Goal: Task Accomplishment & Management: Use online tool/utility

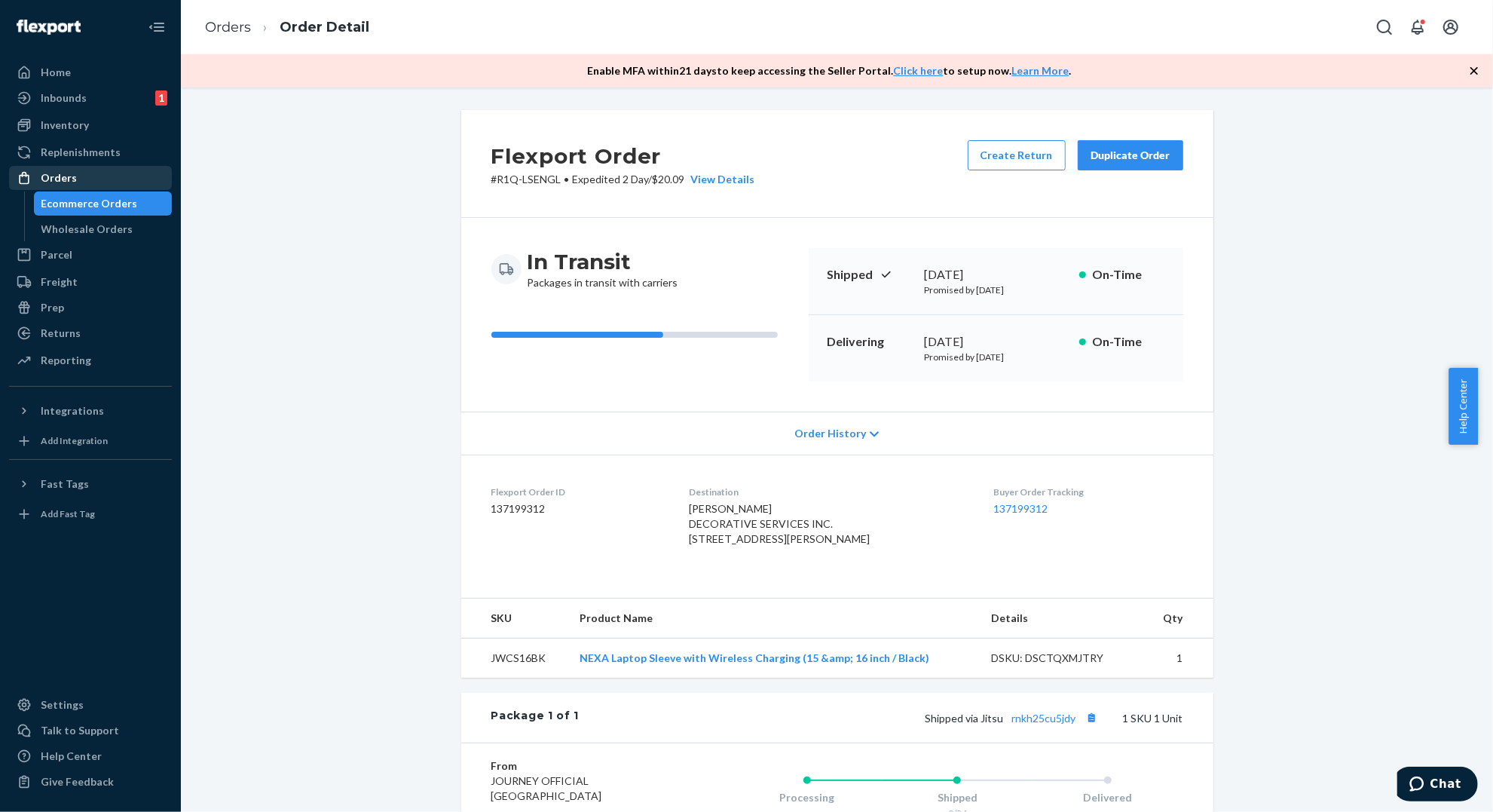
click at [48, 179] on div "Orders" at bounding box center [58, 177] width 37 height 15
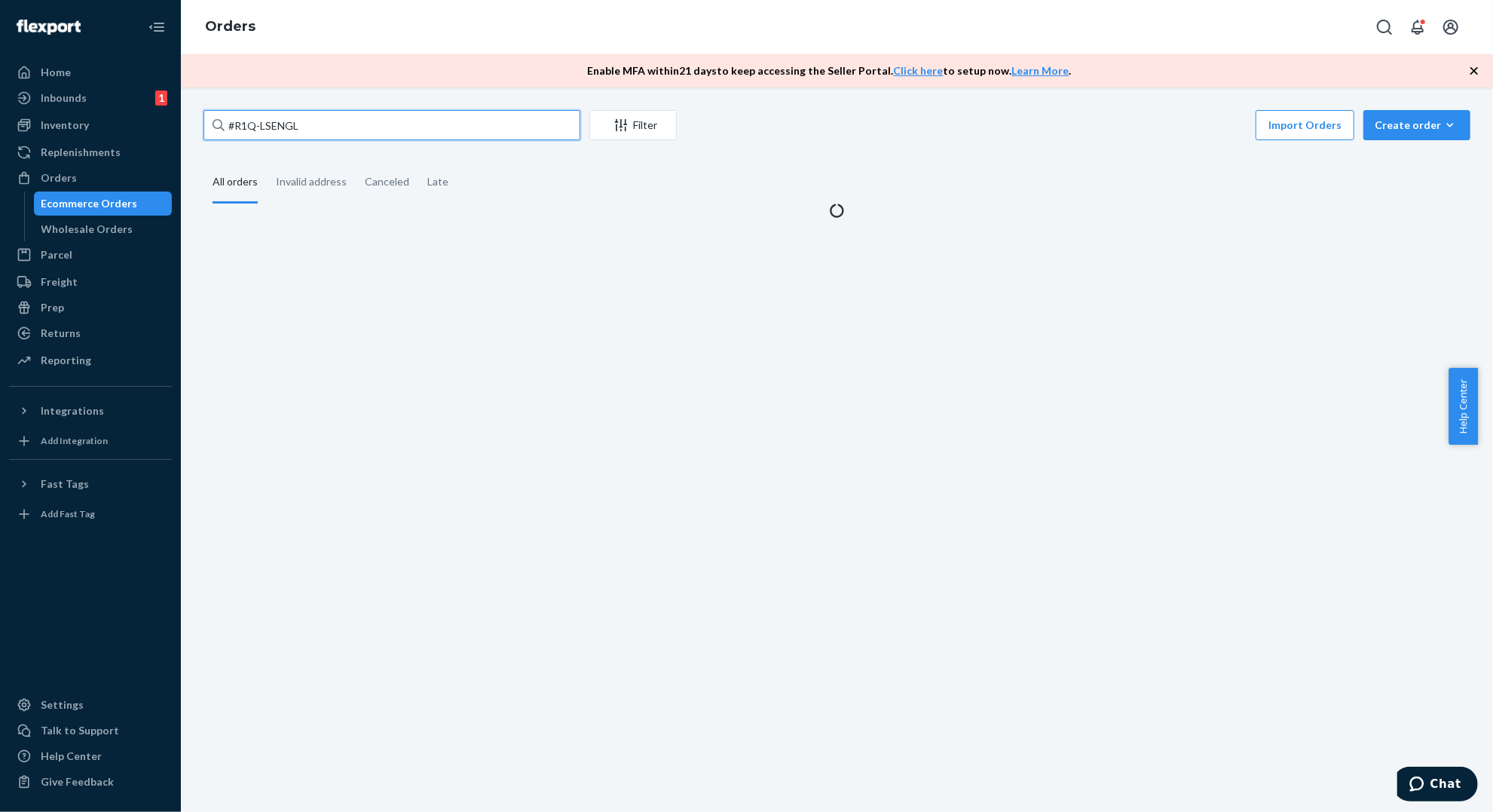
drag, startPoint x: 327, startPoint y: 131, endPoint x: 200, endPoint y: 125, distance: 127.1
click at [200, 125] on div "#R1Q-LSENGL Filter Import Orders Create order Ecommerce order Removal order All…" at bounding box center [838, 163] width 1290 height 108
paste input "#H1II0ZQOLG"
type input "#H1II0ZQOLG"
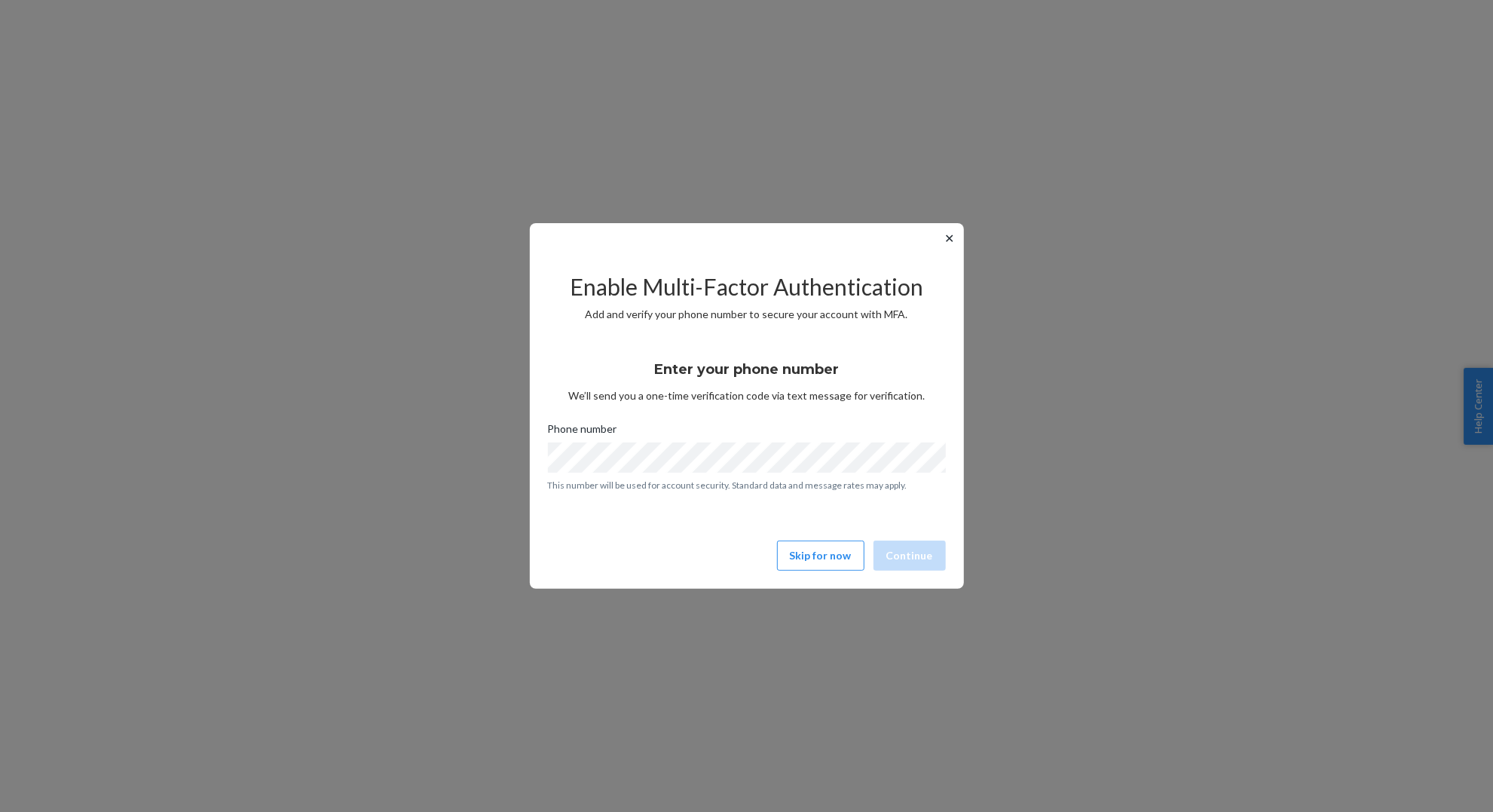
click at [947, 237] on button "✕" at bounding box center [950, 237] width 16 height 18
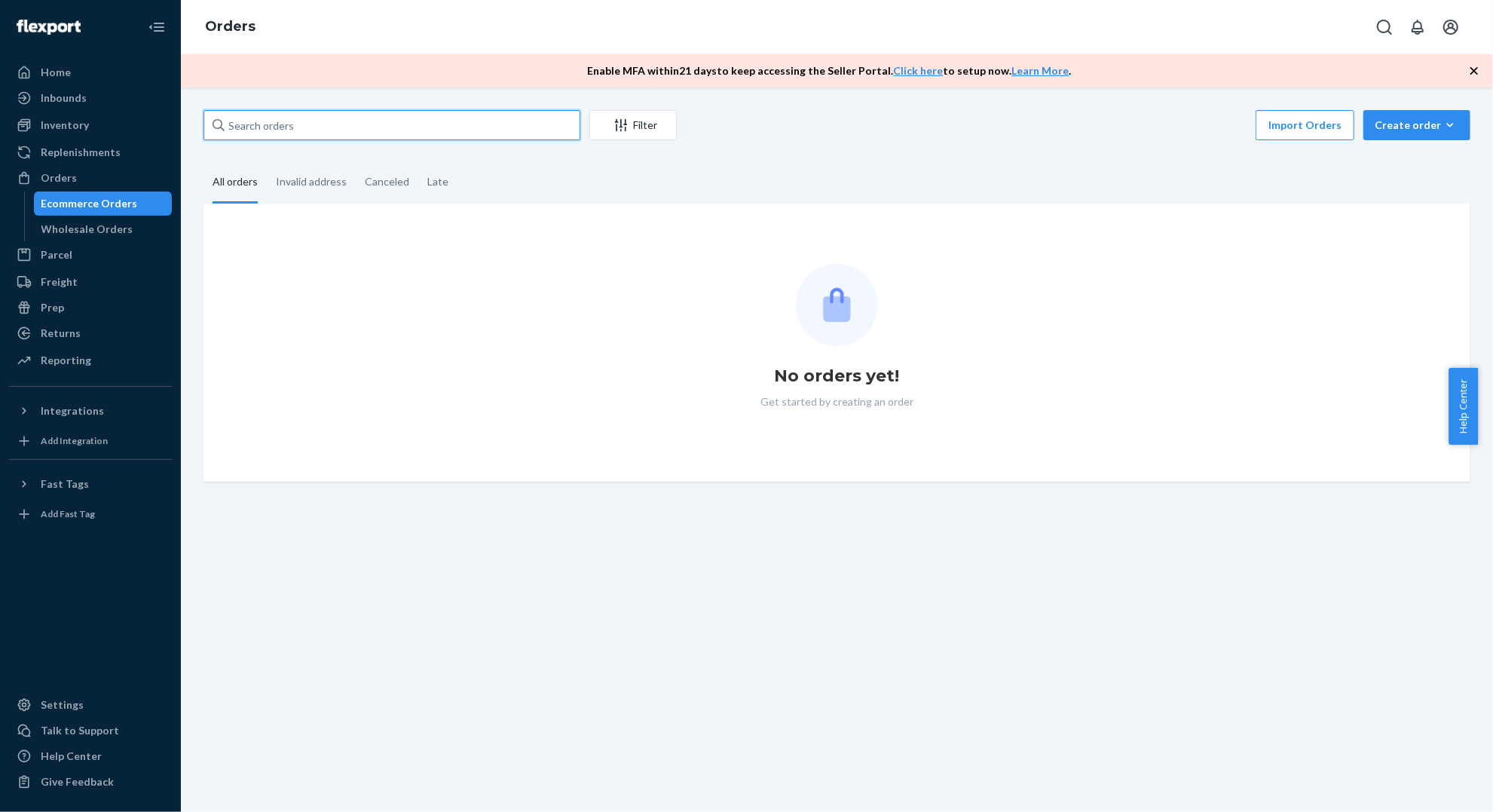
click at [271, 130] on input "text" at bounding box center [392, 125] width 377 height 30
paste input "#H1II0ZQOLG"
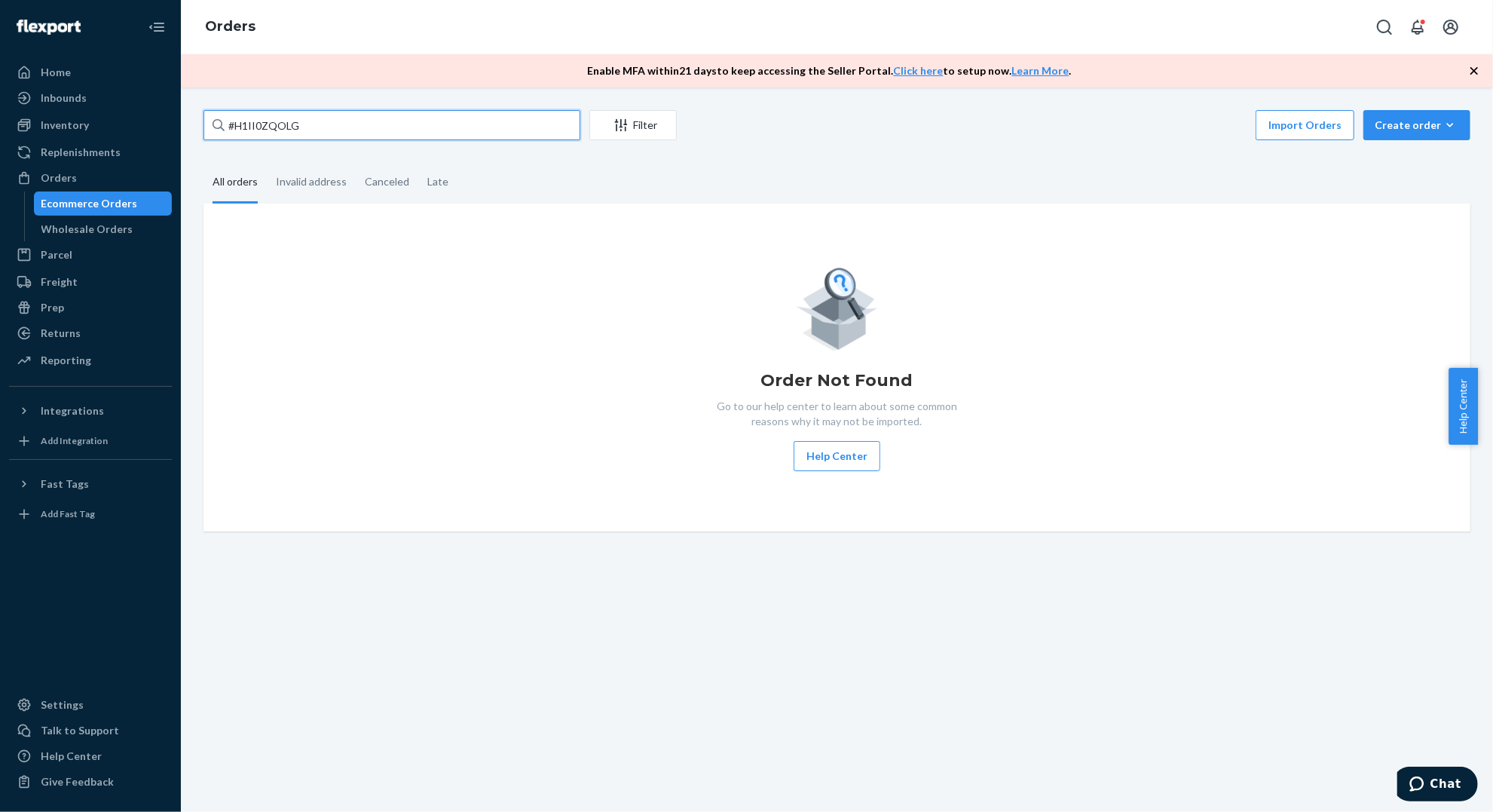
click at [330, 124] on input "#H1II0ZQOLG" at bounding box center [392, 125] width 377 height 30
type input "#H1II0ZQOLG"
click at [59, 176] on div "Orders" at bounding box center [58, 177] width 37 height 15
click at [326, 127] on input "#H1II0ZQOLG" at bounding box center [392, 125] width 377 height 30
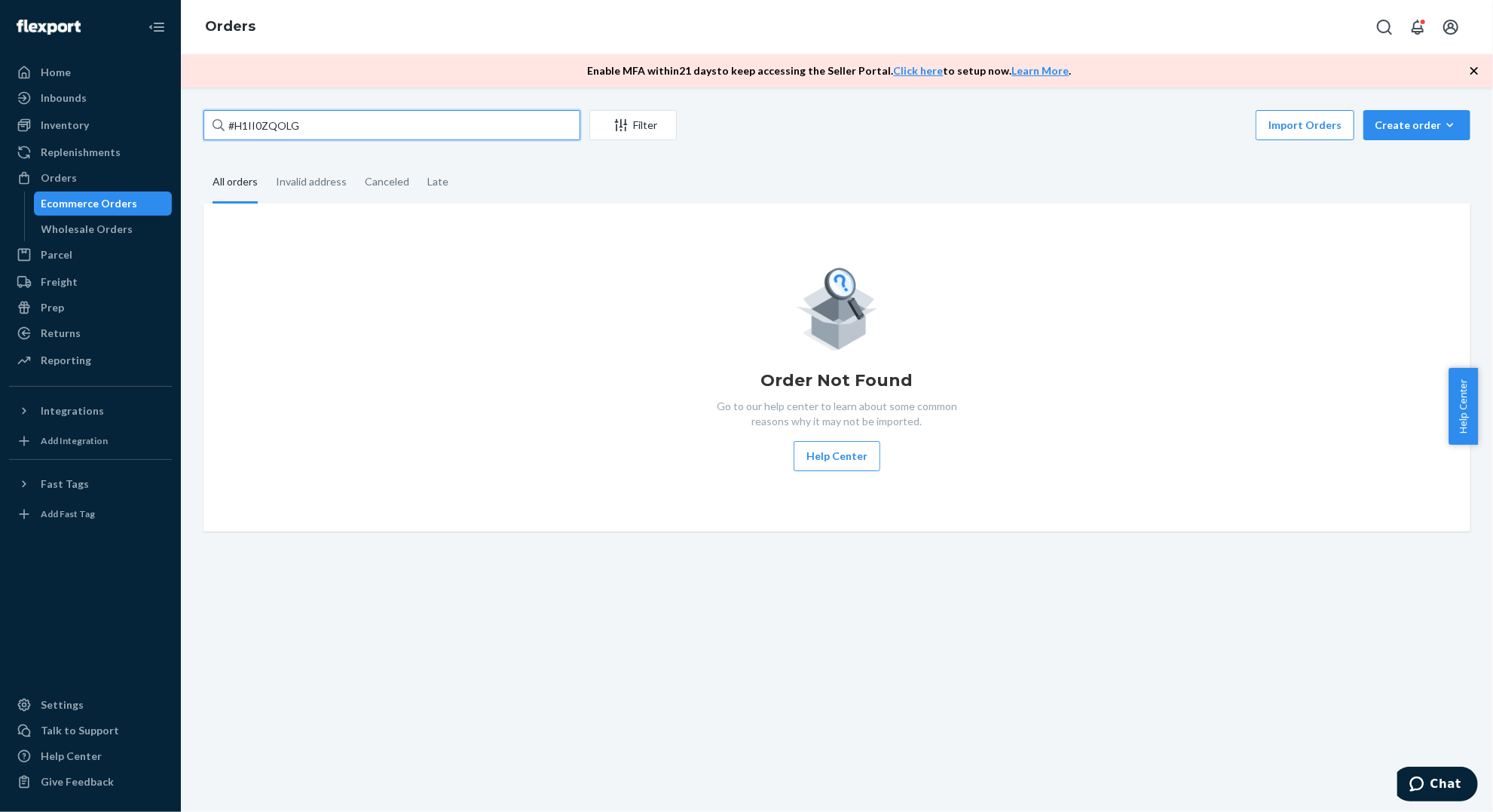
click at [327, 126] on input "#H1II0ZQOLG" at bounding box center [392, 125] width 377 height 30
click at [224, 175] on div "All orders" at bounding box center [235, 183] width 45 height 41
click at [204, 162] on input "All orders" at bounding box center [204, 162] width 0 height 0
click at [86, 84] on ul "Home Inbounds Shipping Plans Problems Inventory Products Replenishments Orders …" at bounding box center [90, 217] width 162 height 314
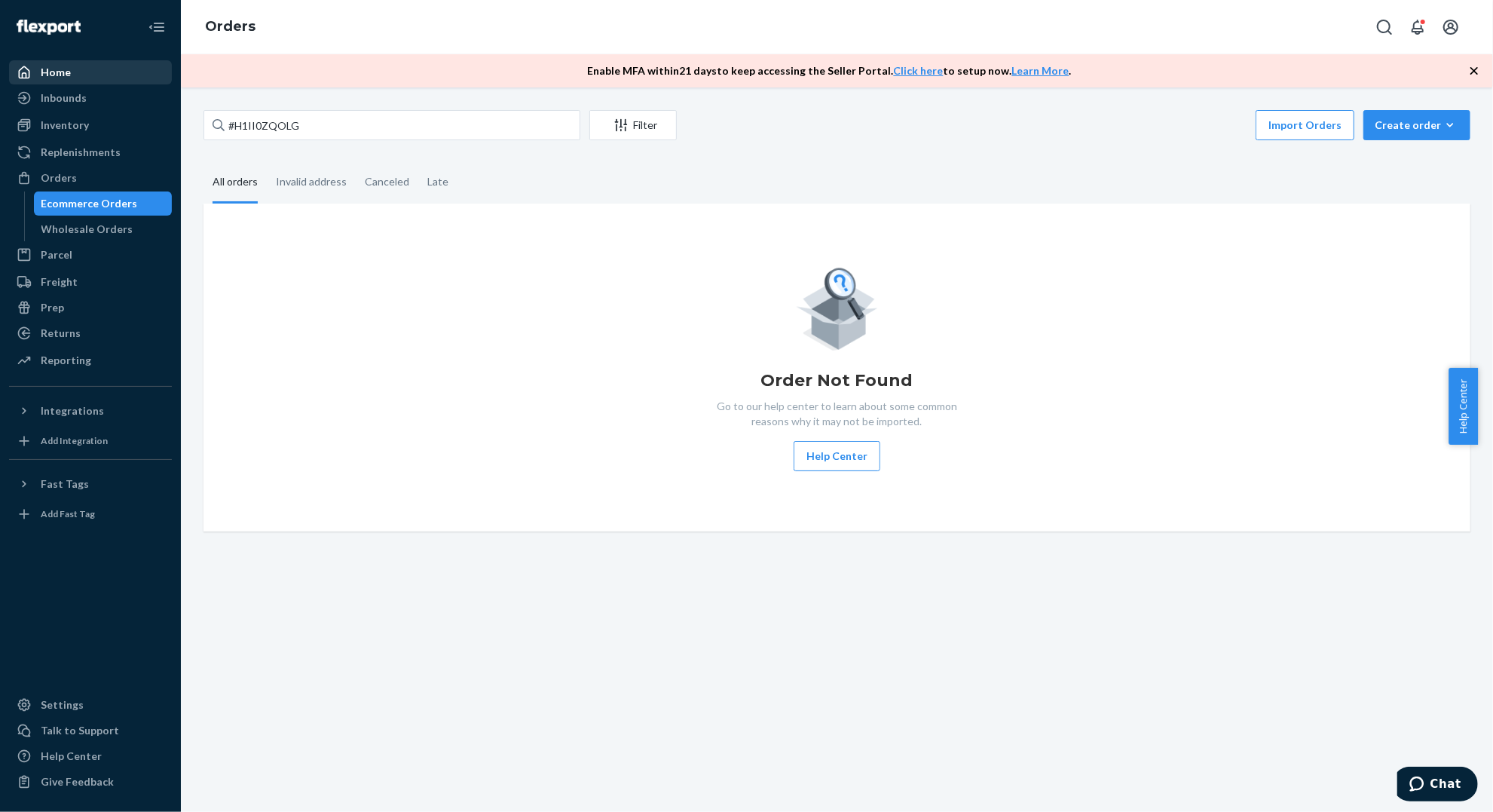
click at [86, 74] on div "Home" at bounding box center [90, 72] width 160 height 21
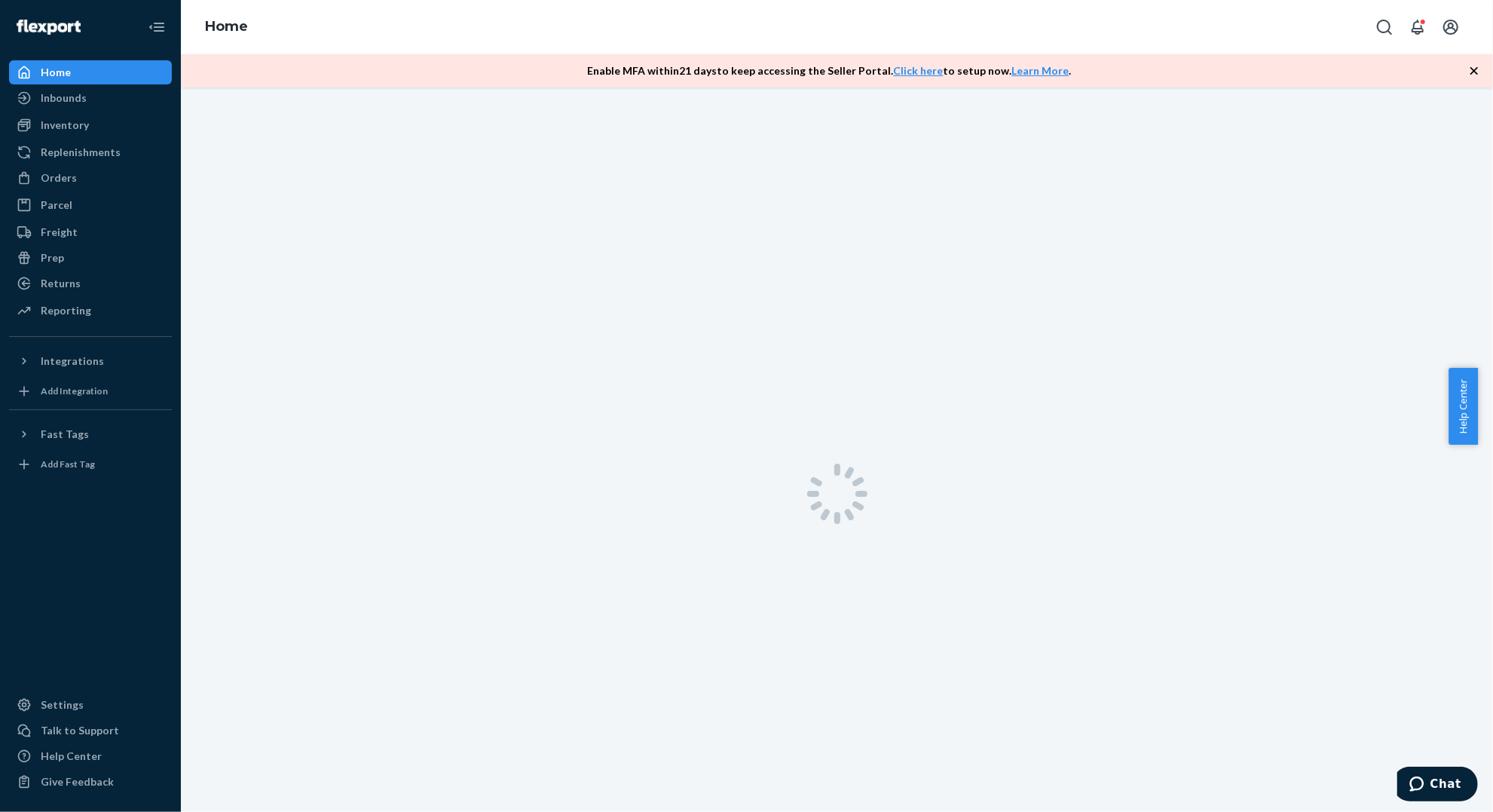
click at [86, 74] on div "Home" at bounding box center [90, 72] width 160 height 21
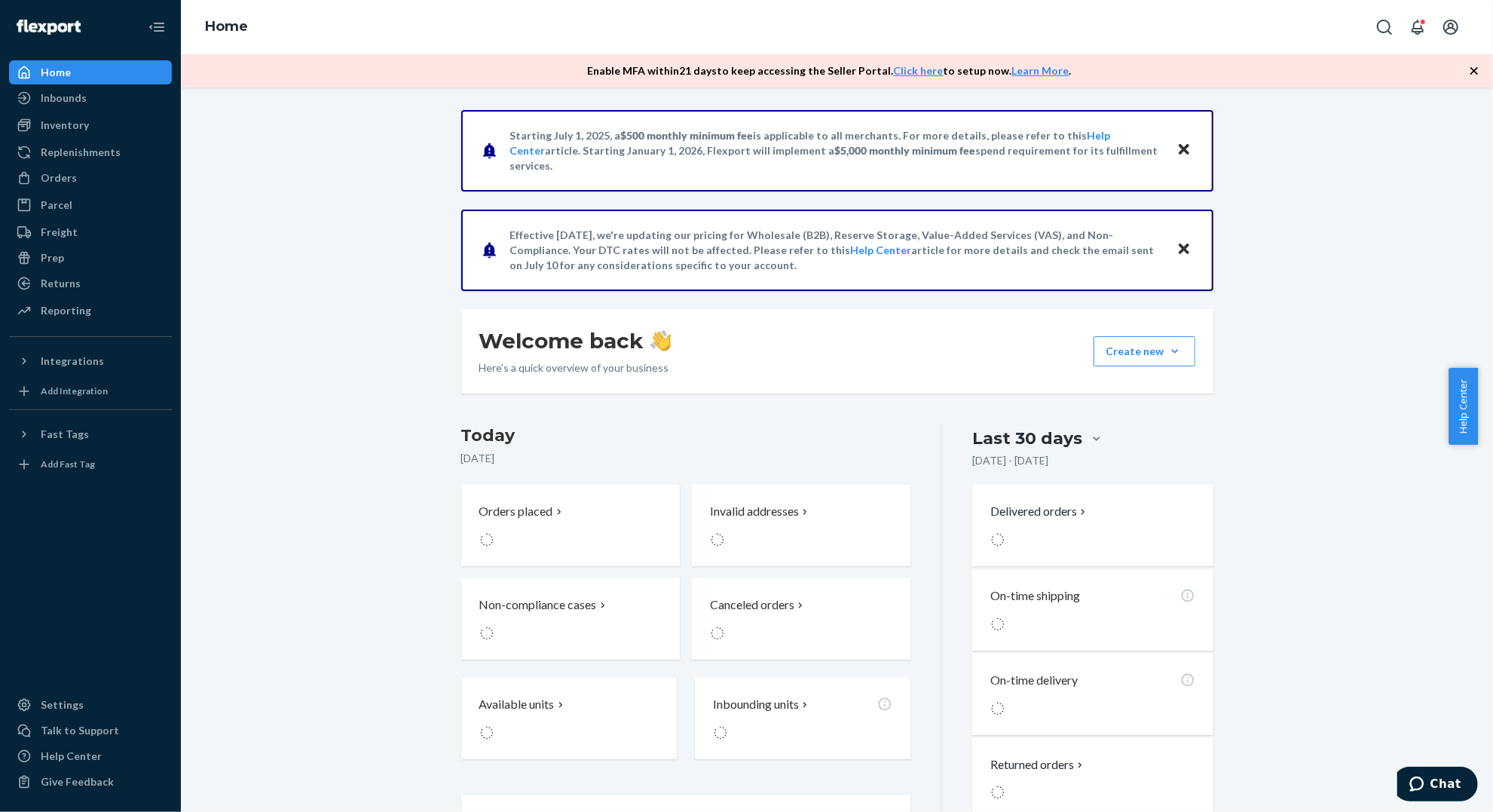
click at [86, 74] on div "Home" at bounding box center [90, 72] width 160 height 21
click at [77, 177] on div "Orders" at bounding box center [90, 177] width 160 height 21
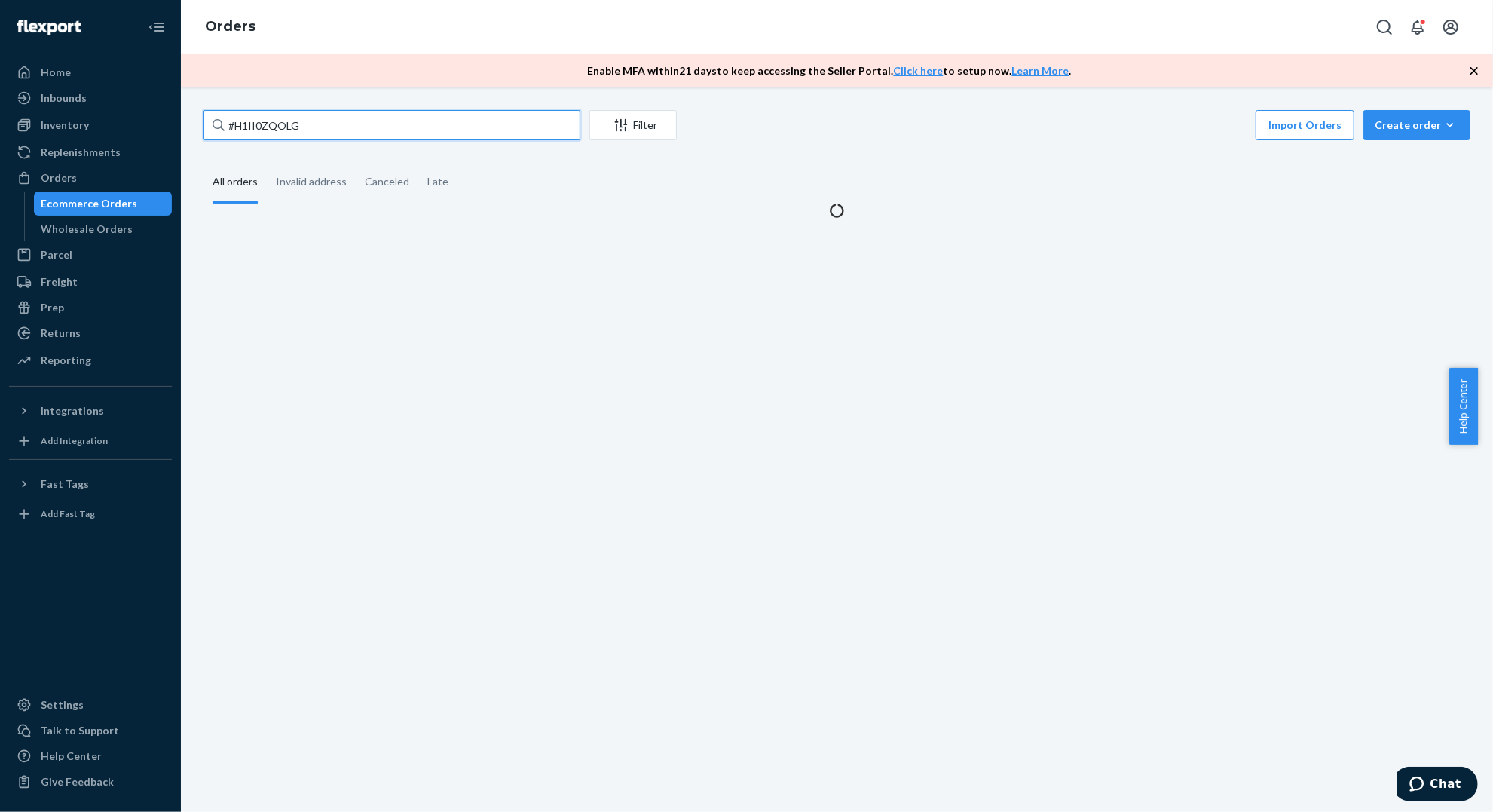
drag, startPoint x: 312, startPoint y: 127, endPoint x: 214, endPoint y: 124, distance: 98.0
click at [214, 124] on div "#H1II0ZQOLG" at bounding box center [392, 125] width 377 height 30
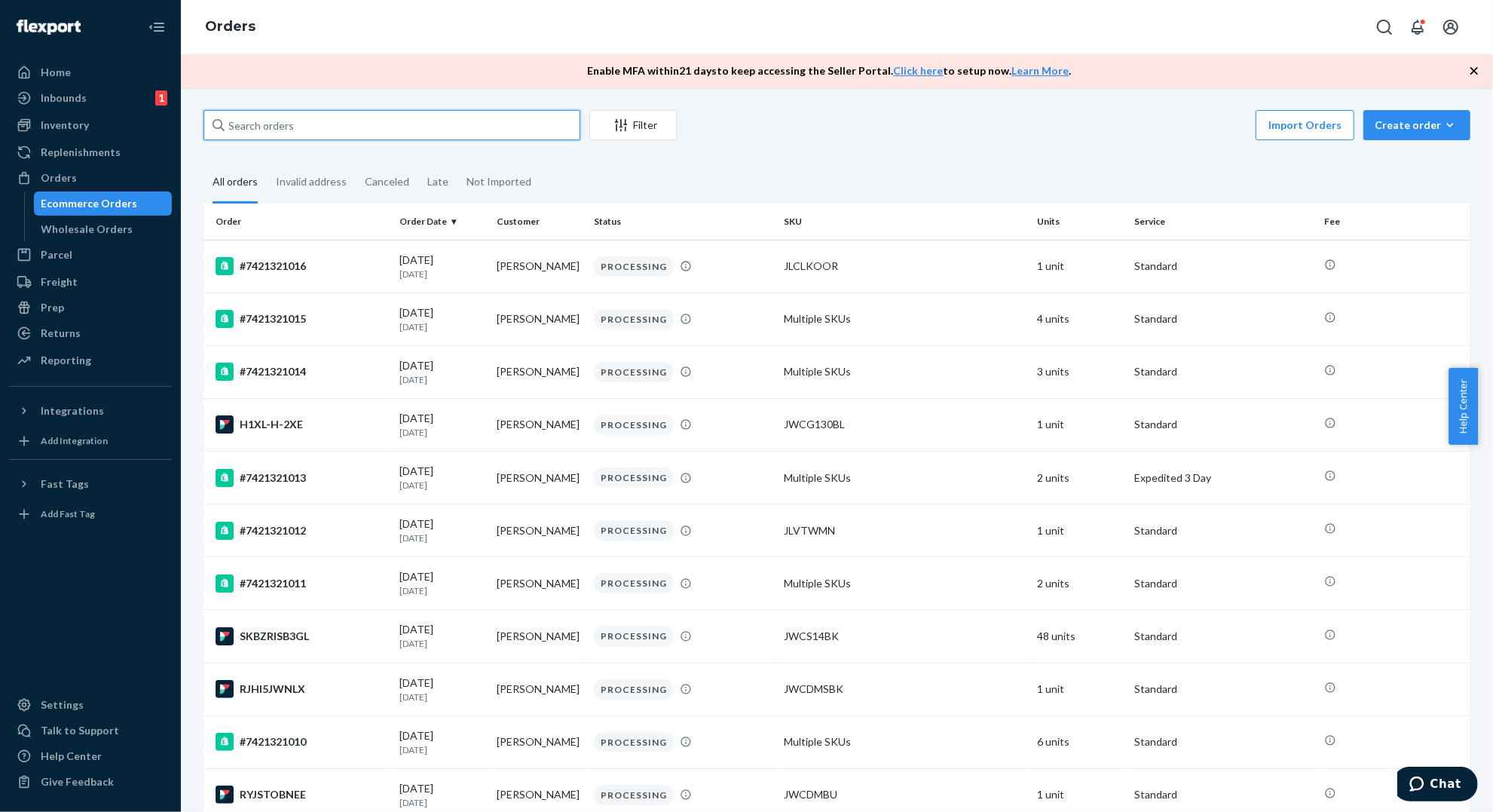
paste input "#H1II0ZQOLG"
type input "#H1II0ZQOLG"
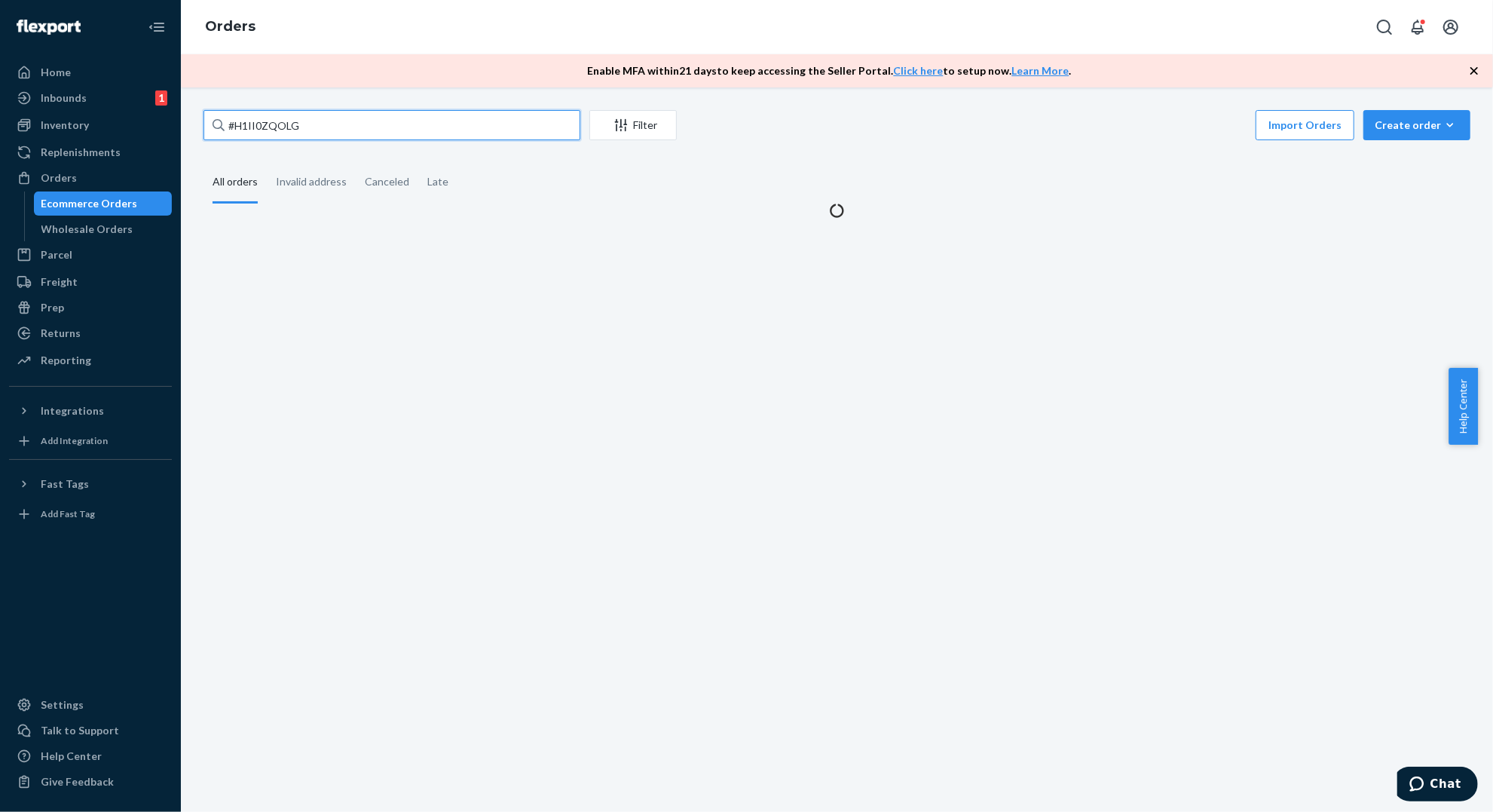
click at [231, 127] on input "#H1II0ZQOLG" at bounding box center [392, 125] width 377 height 30
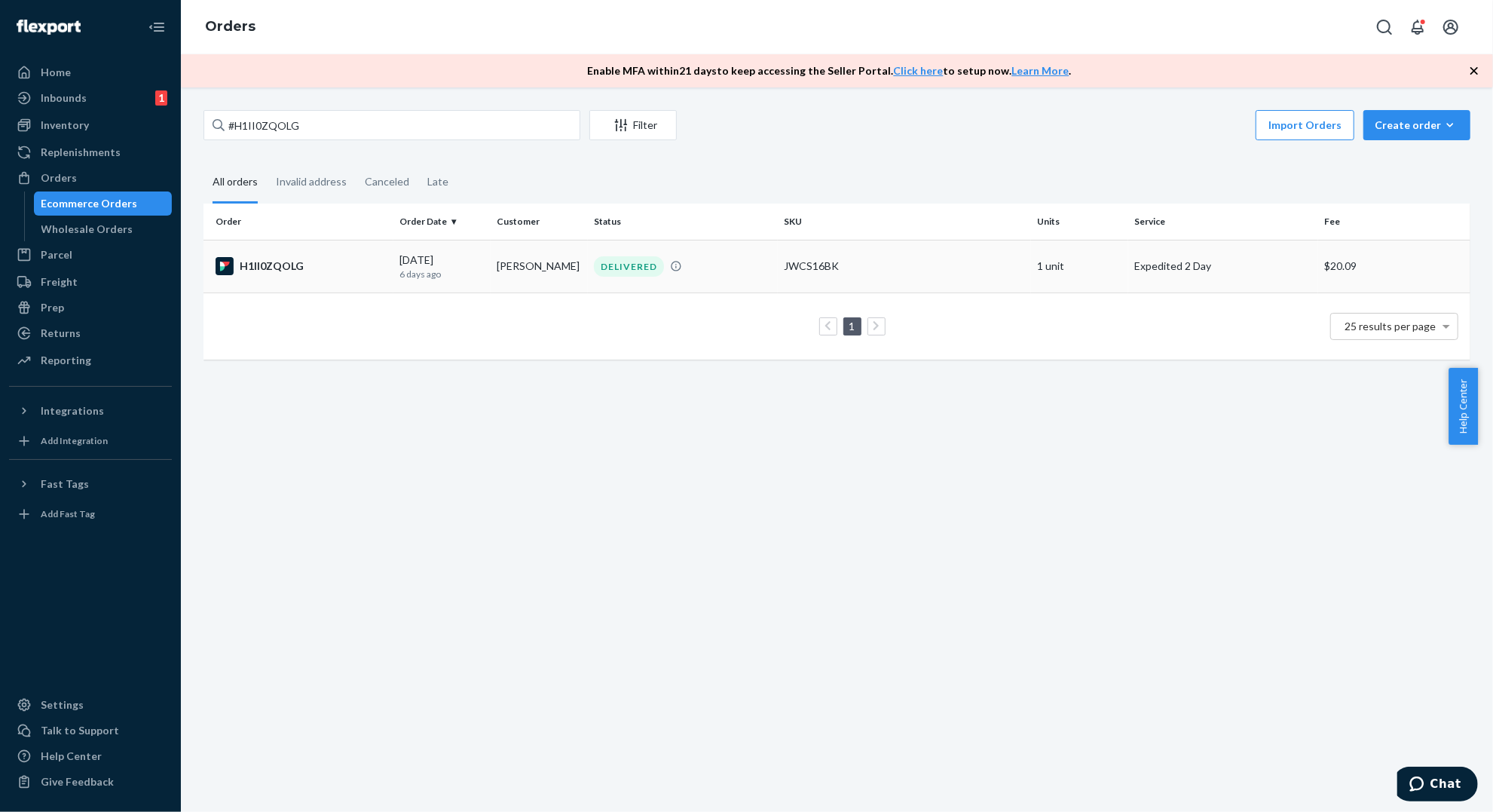
click at [266, 251] on td "H1II0ZQOLG" at bounding box center [299, 266] width 190 height 53
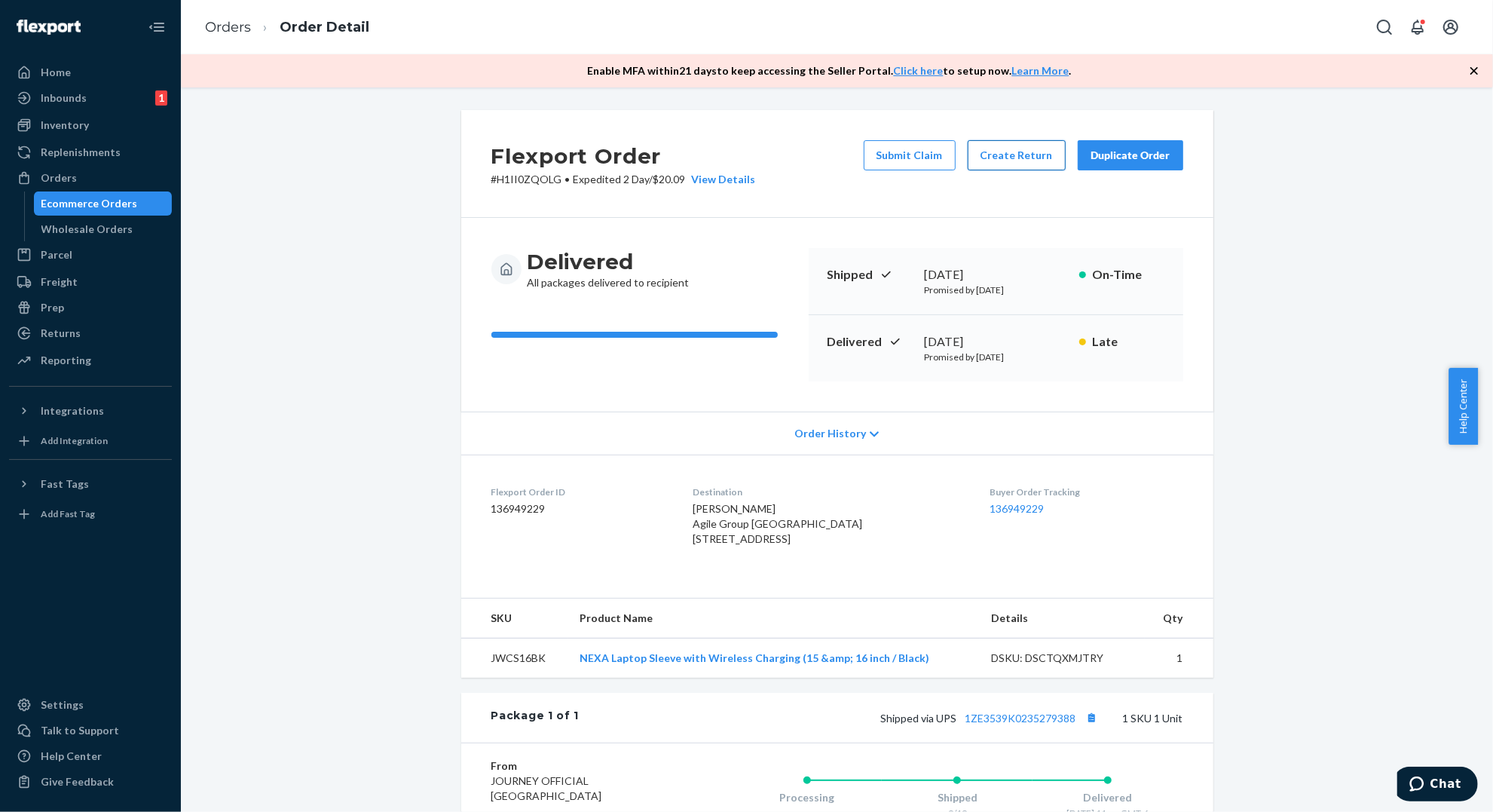
click at [988, 151] on button "Create Return" at bounding box center [1017, 155] width 98 height 30
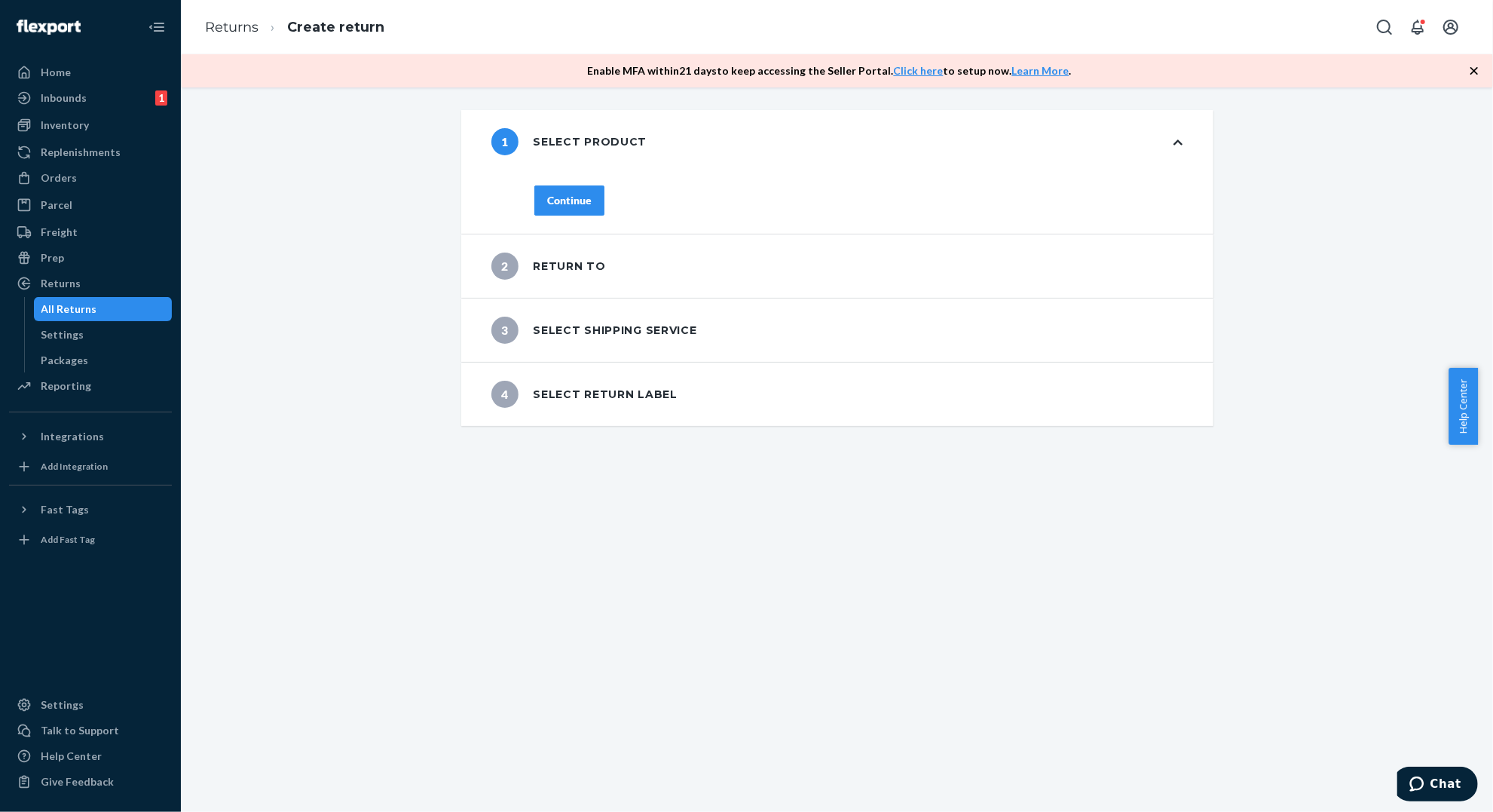
click at [561, 200] on div "Continue" at bounding box center [569, 201] width 44 height 15
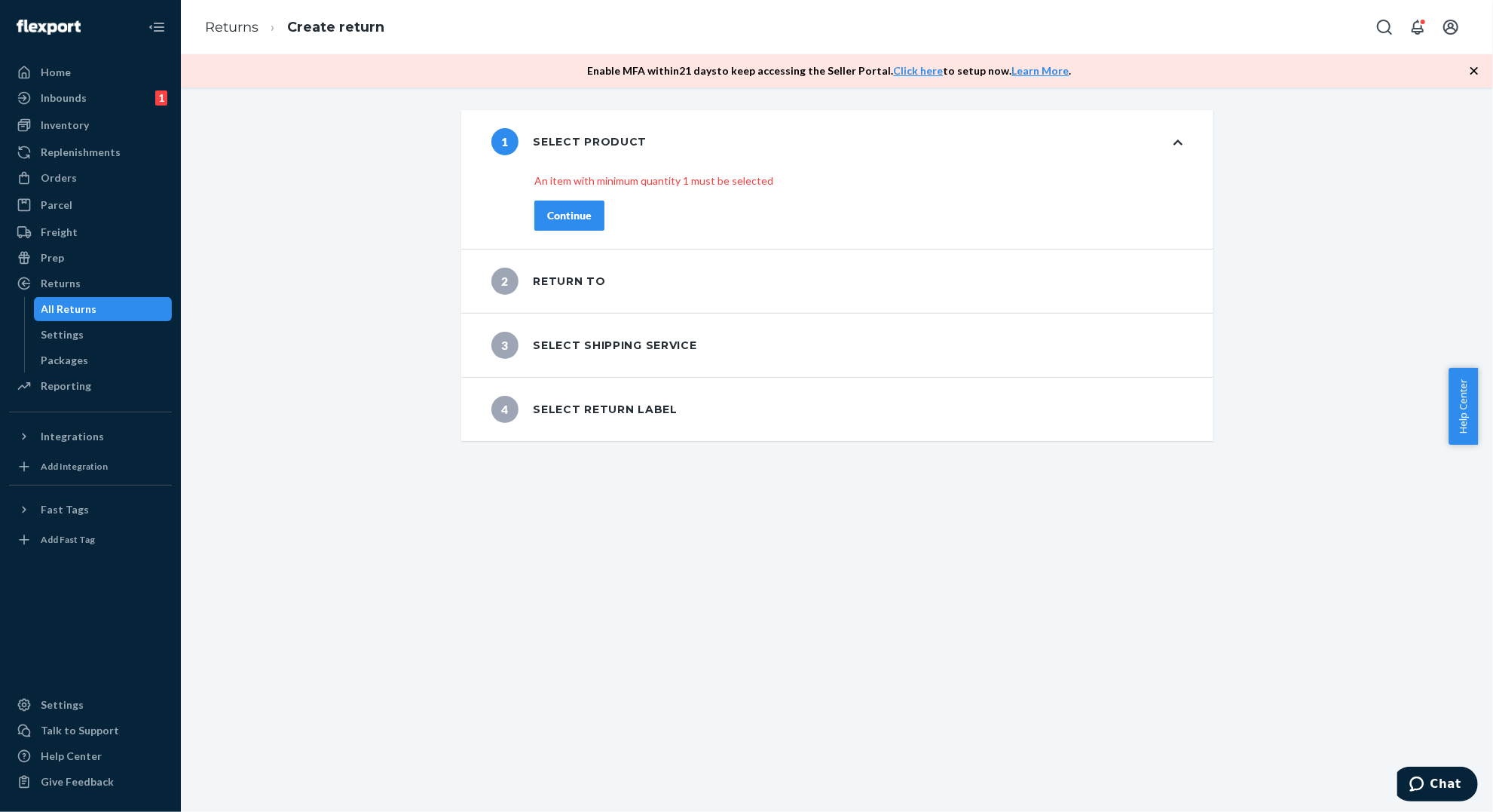
click at [559, 212] on div "Continue" at bounding box center [569, 216] width 44 height 15
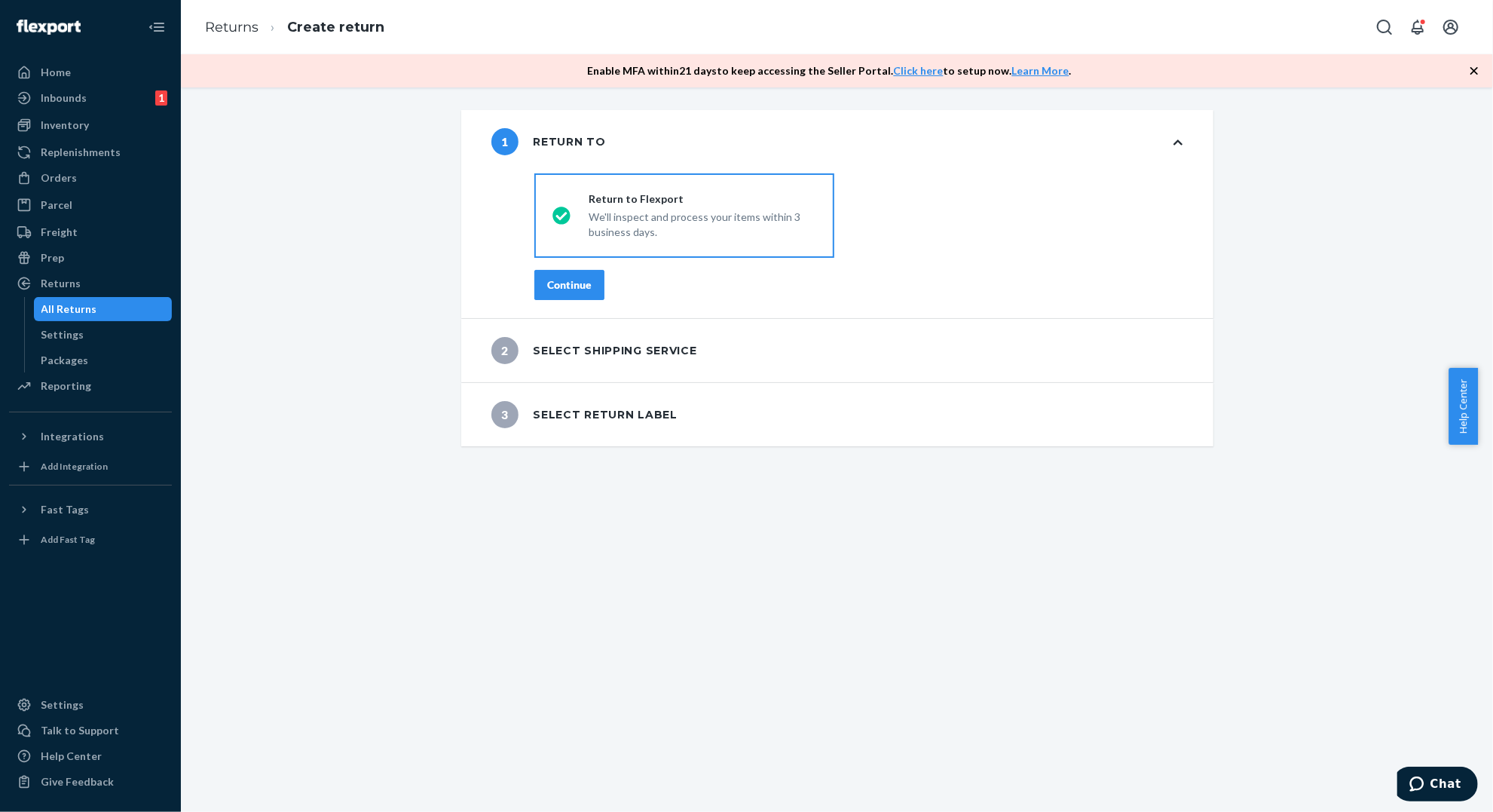
click at [548, 283] on div "Continue" at bounding box center [569, 284] width 44 height 15
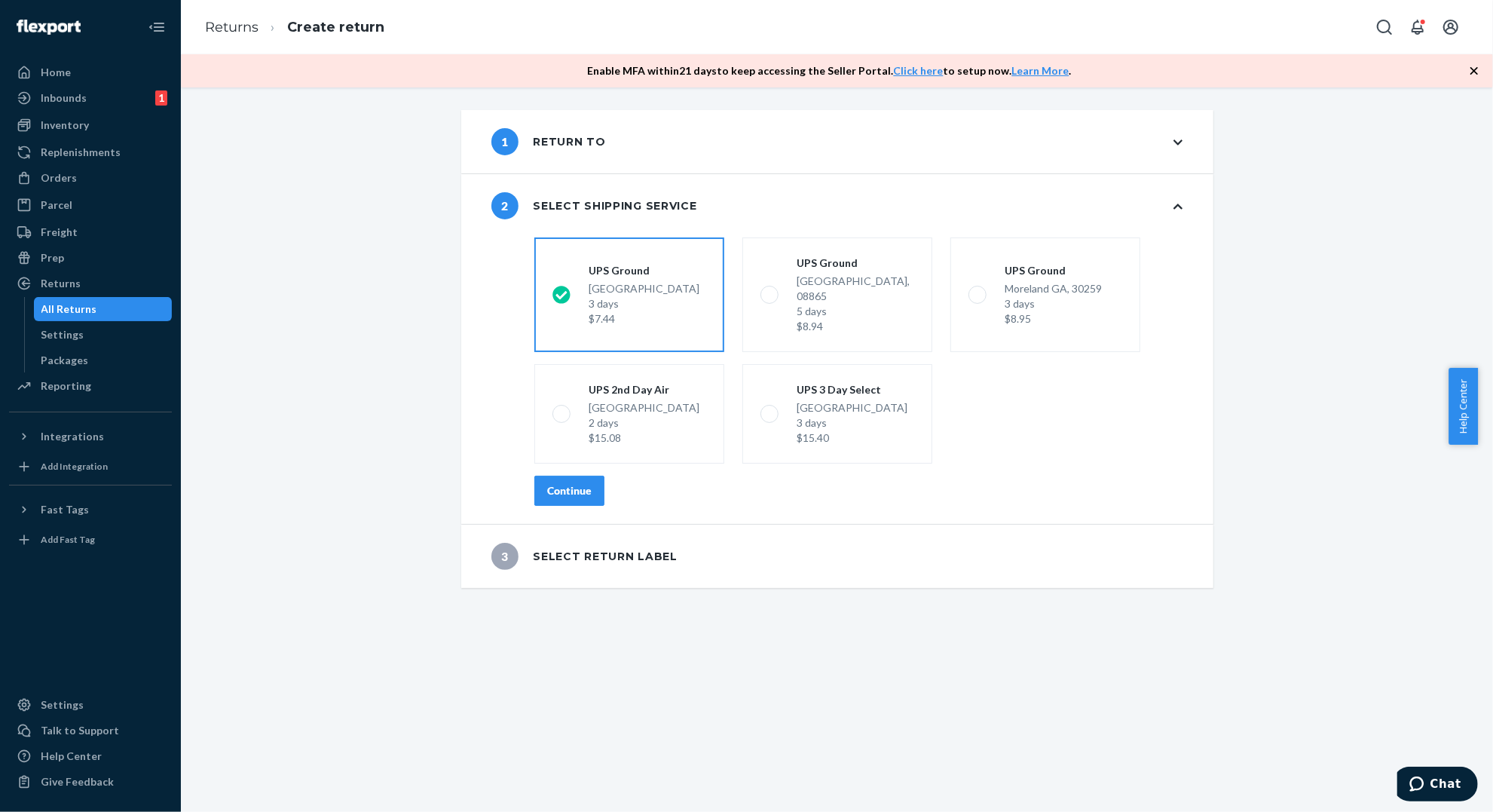
click at [556, 483] on div "Continue" at bounding box center [569, 491] width 44 height 15
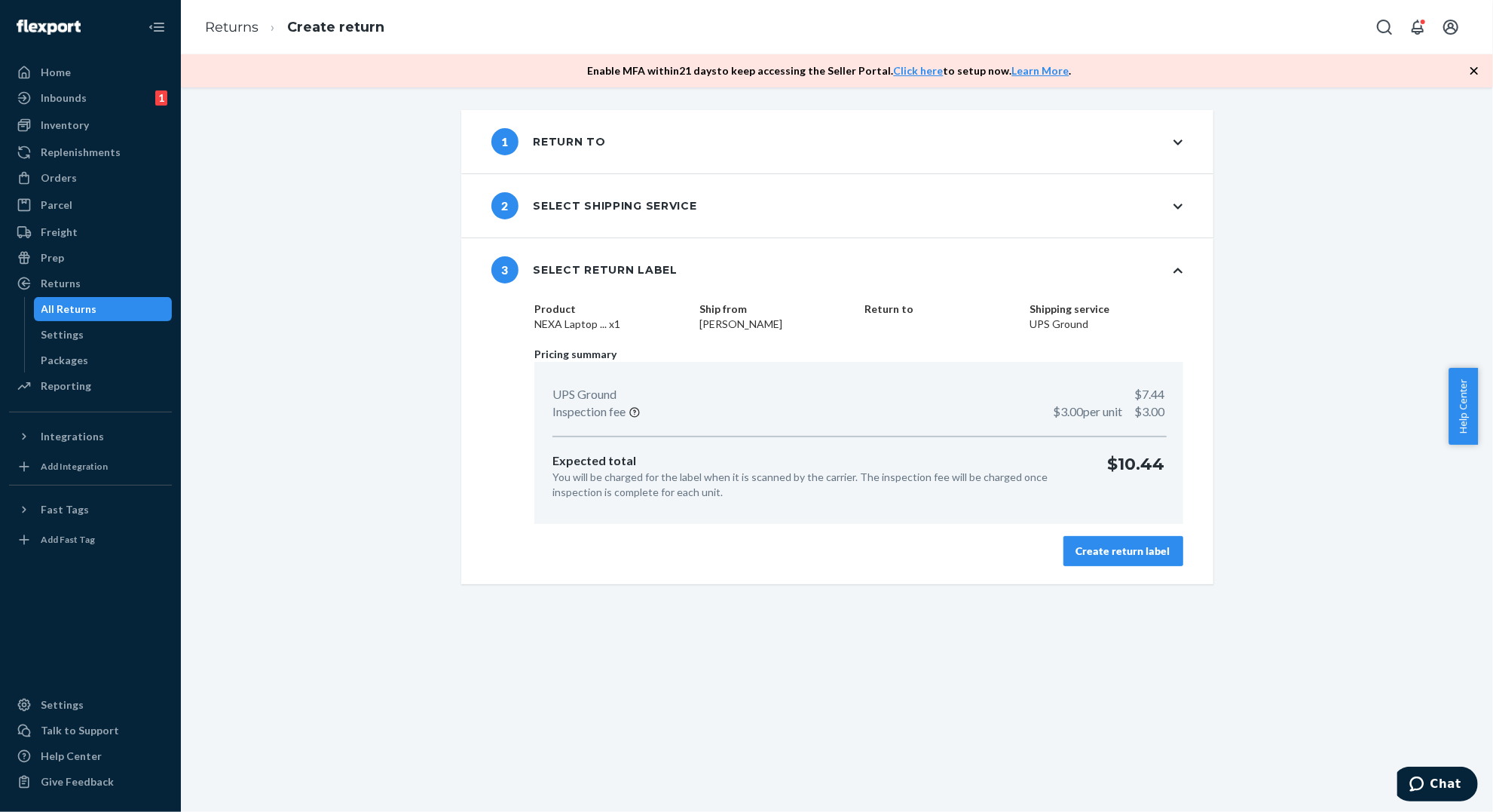
click at [1133, 554] on div "Create return label" at bounding box center [1123, 551] width 94 height 15
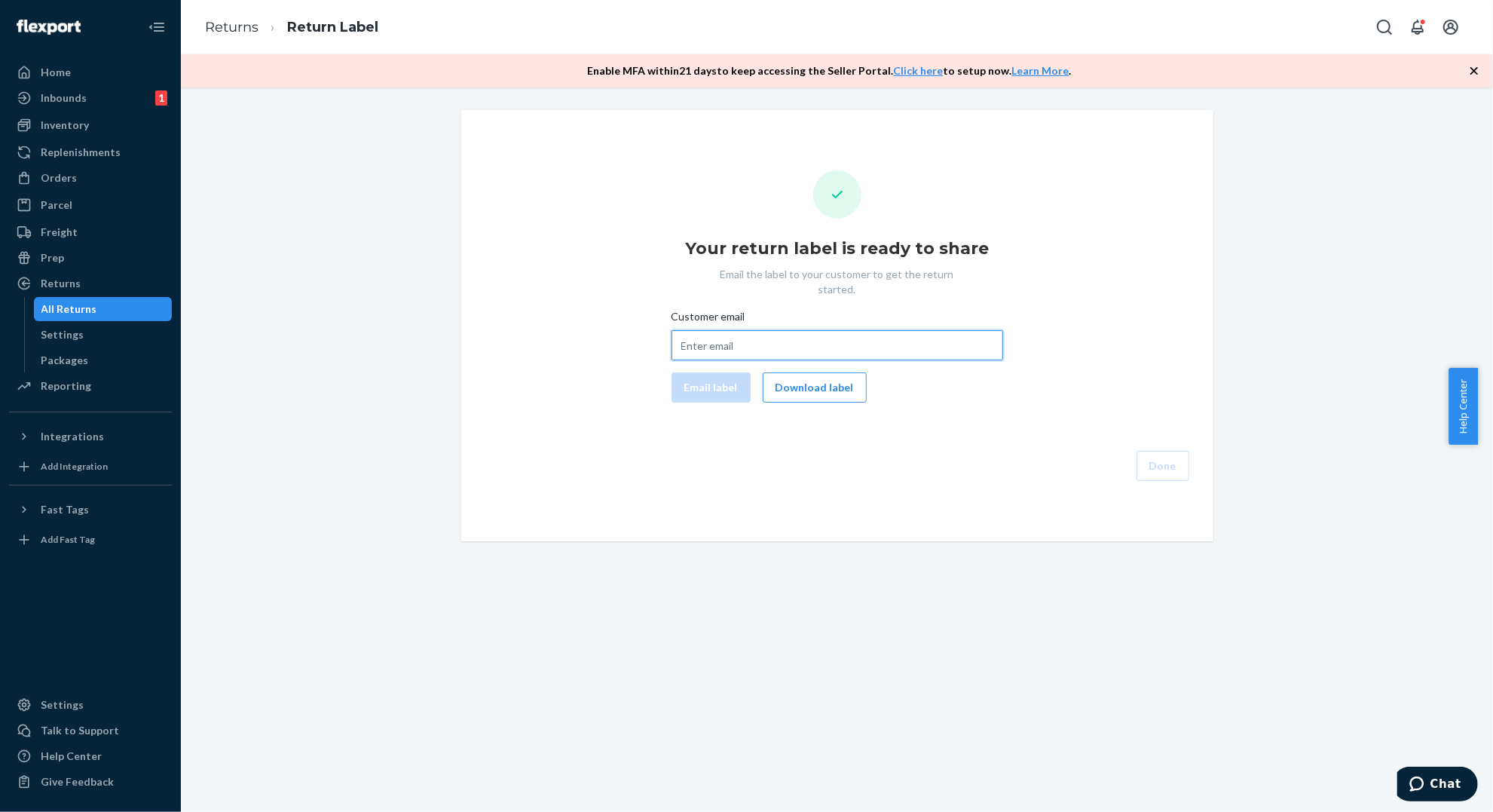
click at [804, 330] on input "Customer email" at bounding box center [837, 345] width 331 height 30
paste input "[EMAIL_ADDRESS][DOMAIN_NAME]"
type input "[EMAIL_ADDRESS][DOMAIN_NAME]"
click at [690, 373] on button "Email label" at bounding box center [711, 388] width 79 height 30
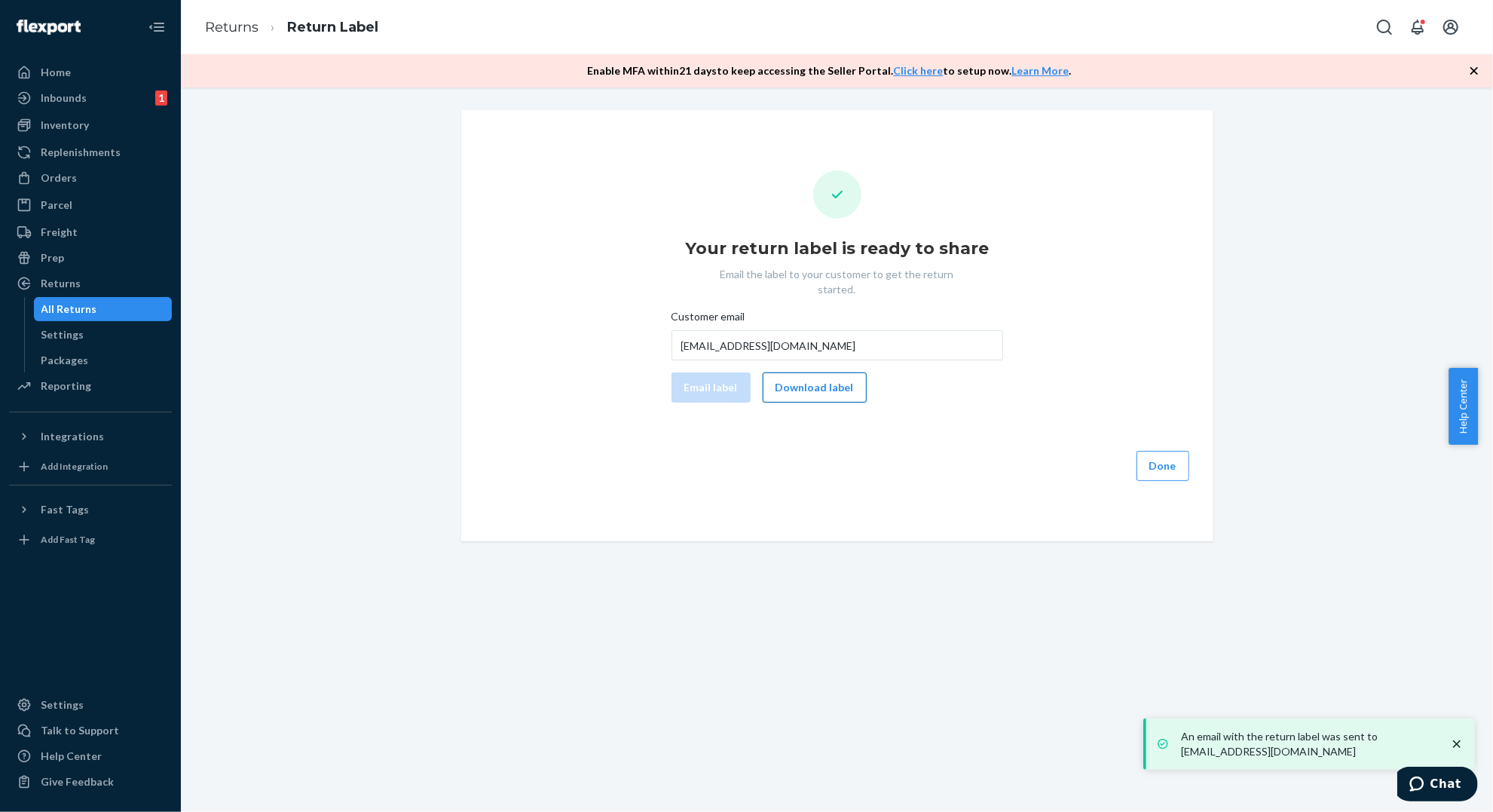
click at [784, 375] on button "Download label" at bounding box center [814, 388] width 104 height 30
